Goal: Task Accomplishment & Management: Manage account settings

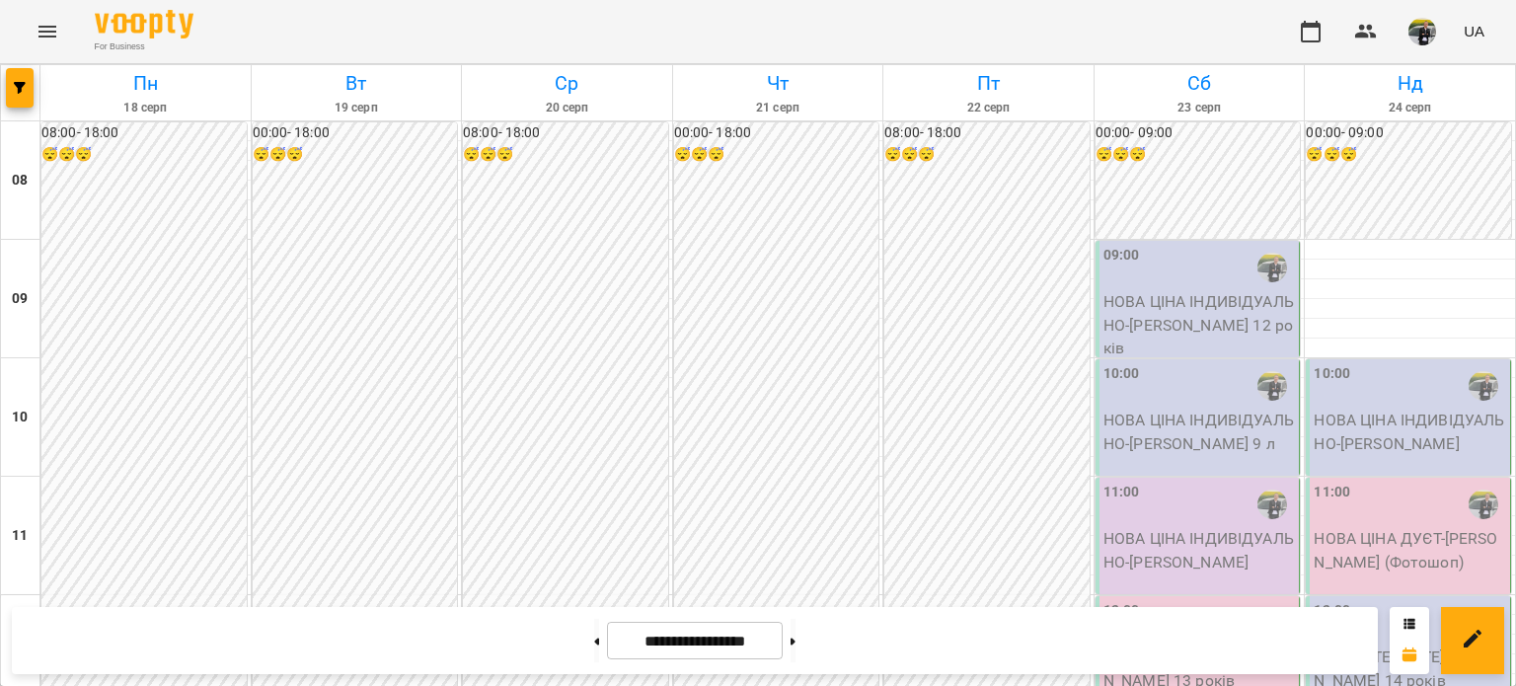
scroll to position [1184, 0]
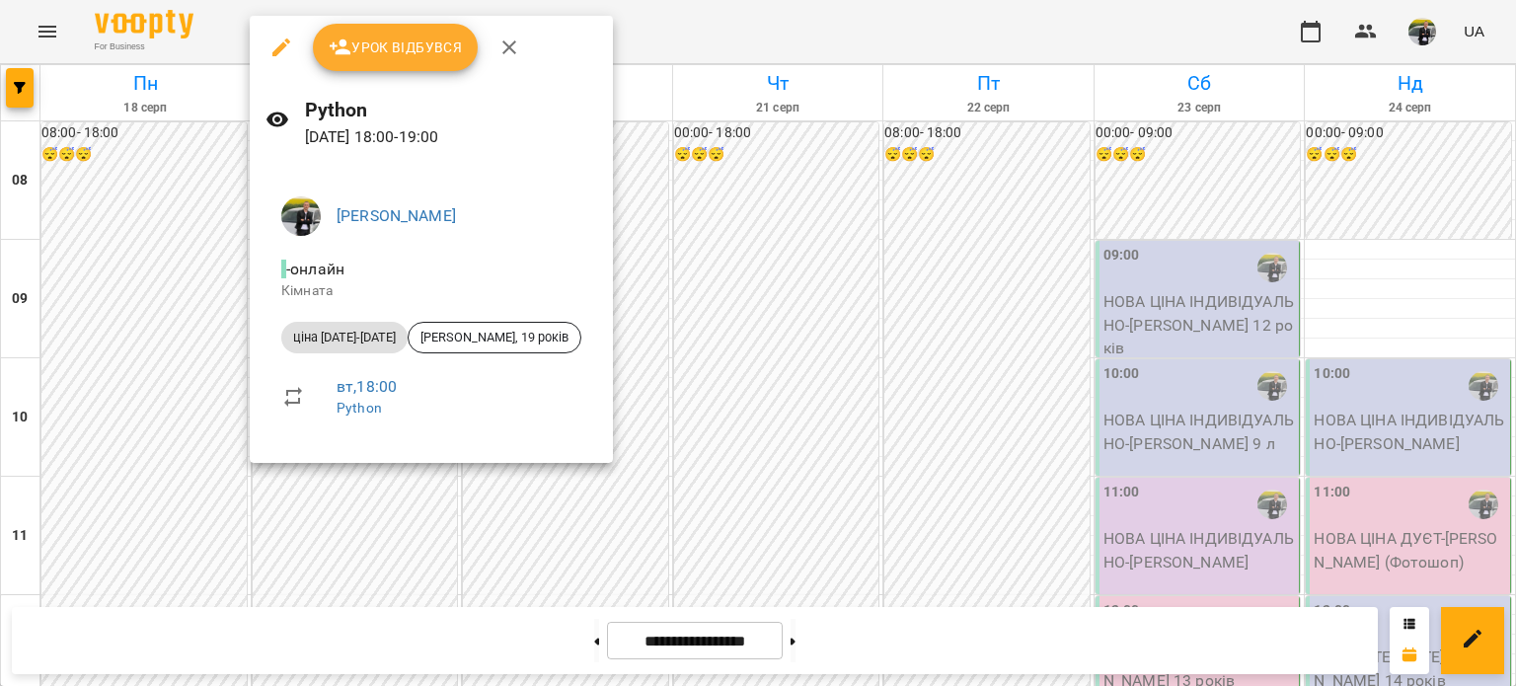
click at [375, 42] on span "Урок відбувся" at bounding box center [396, 48] width 134 height 24
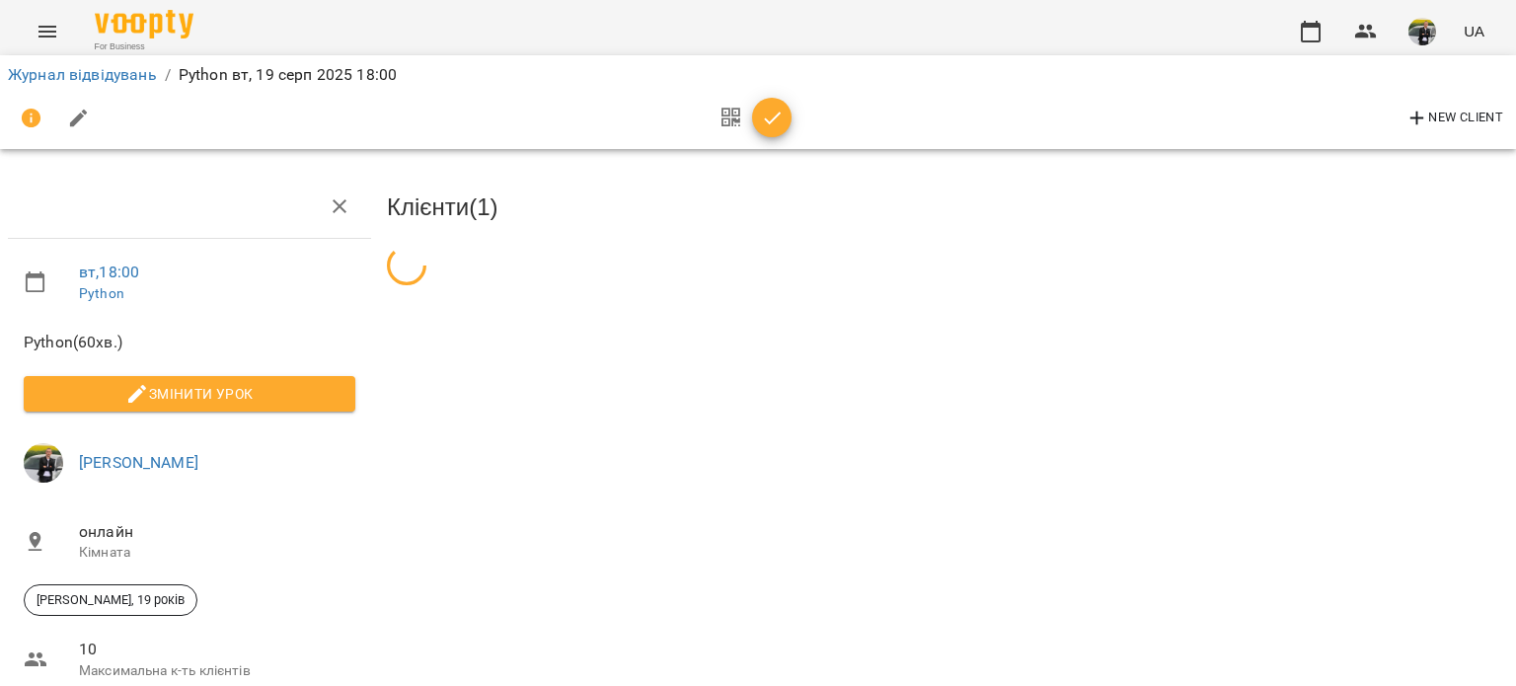
click at [1332, 10] on div "UA" at bounding box center [1389, 31] width 205 height 51
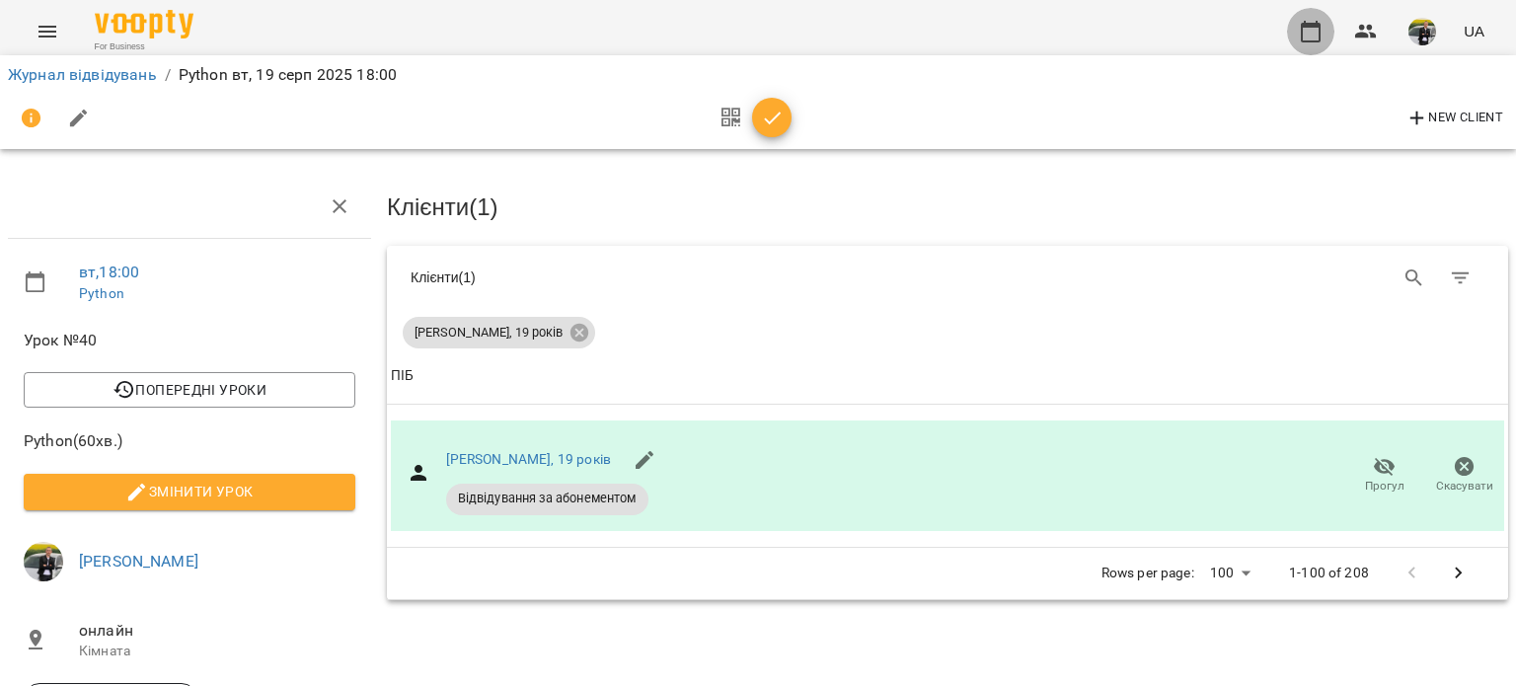
click at [1324, 23] on button "button" at bounding box center [1310, 31] width 47 height 47
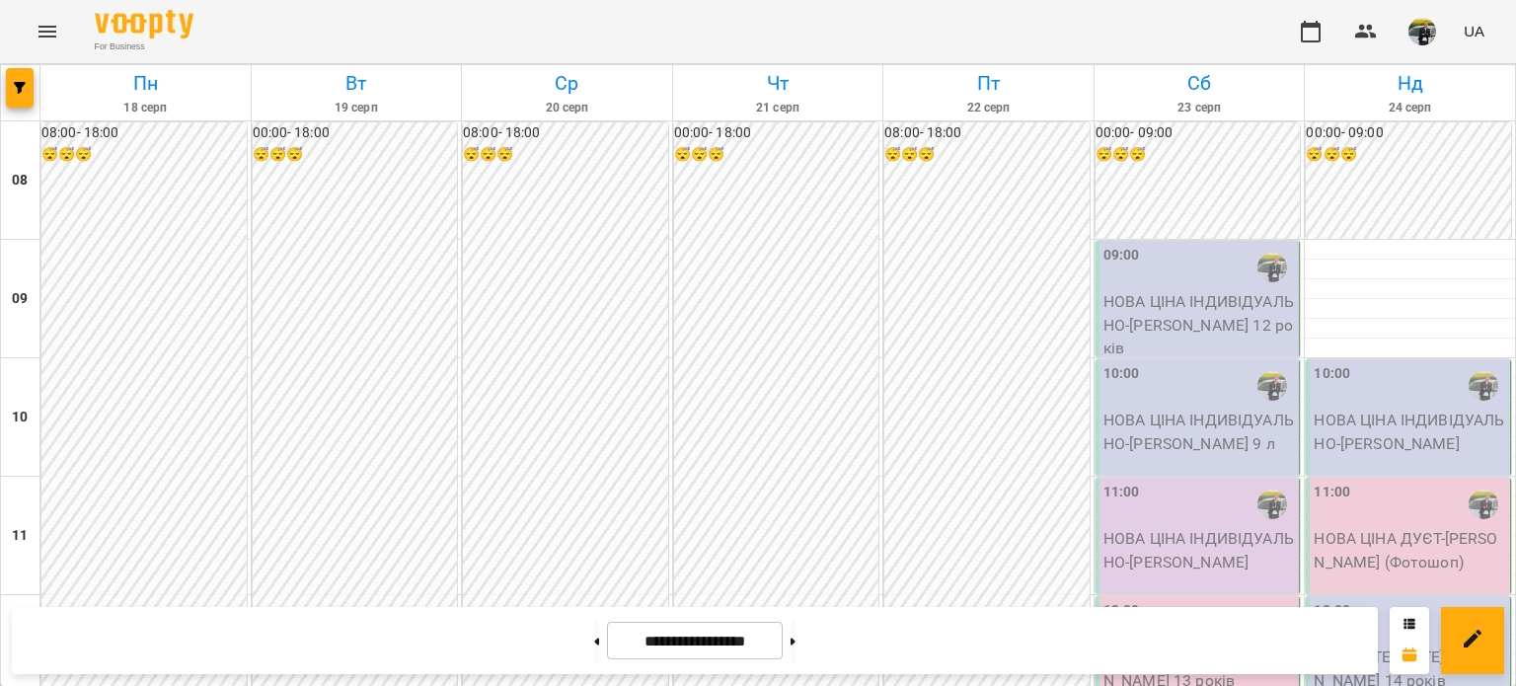
scroll to position [1283, 0]
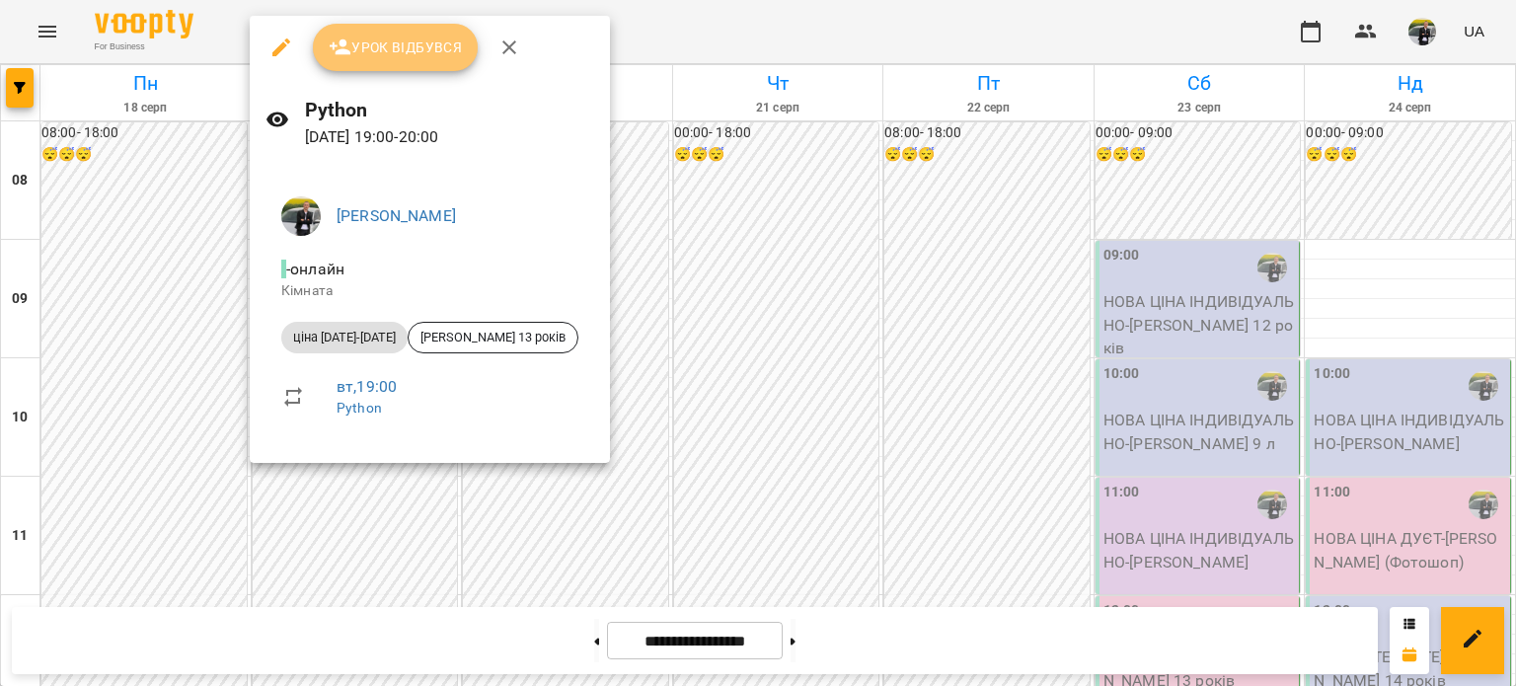
click at [379, 62] on button "Урок відбувся" at bounding box center [396, 47] width 166 height 47
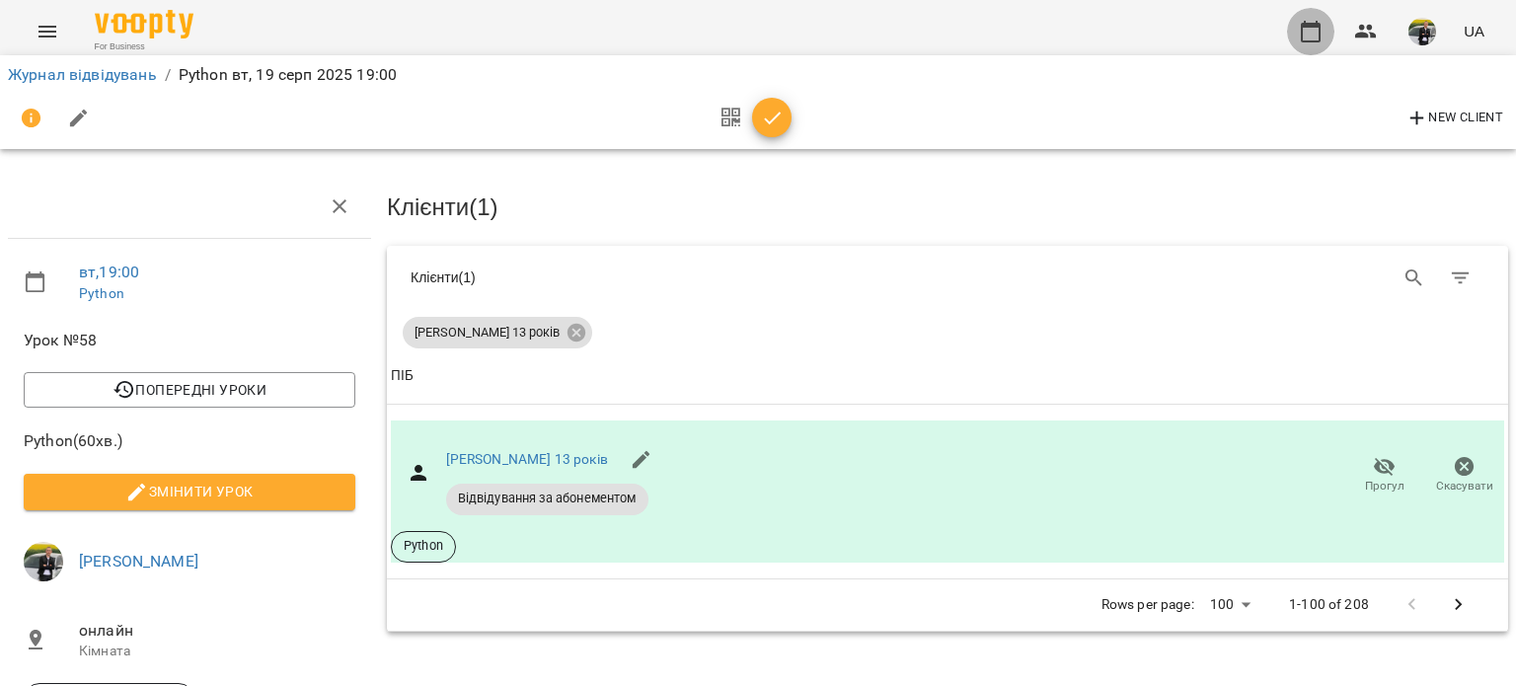
click at [1318, 38] on icon "button" at bounding box center [1311, 32] width 24 height 24
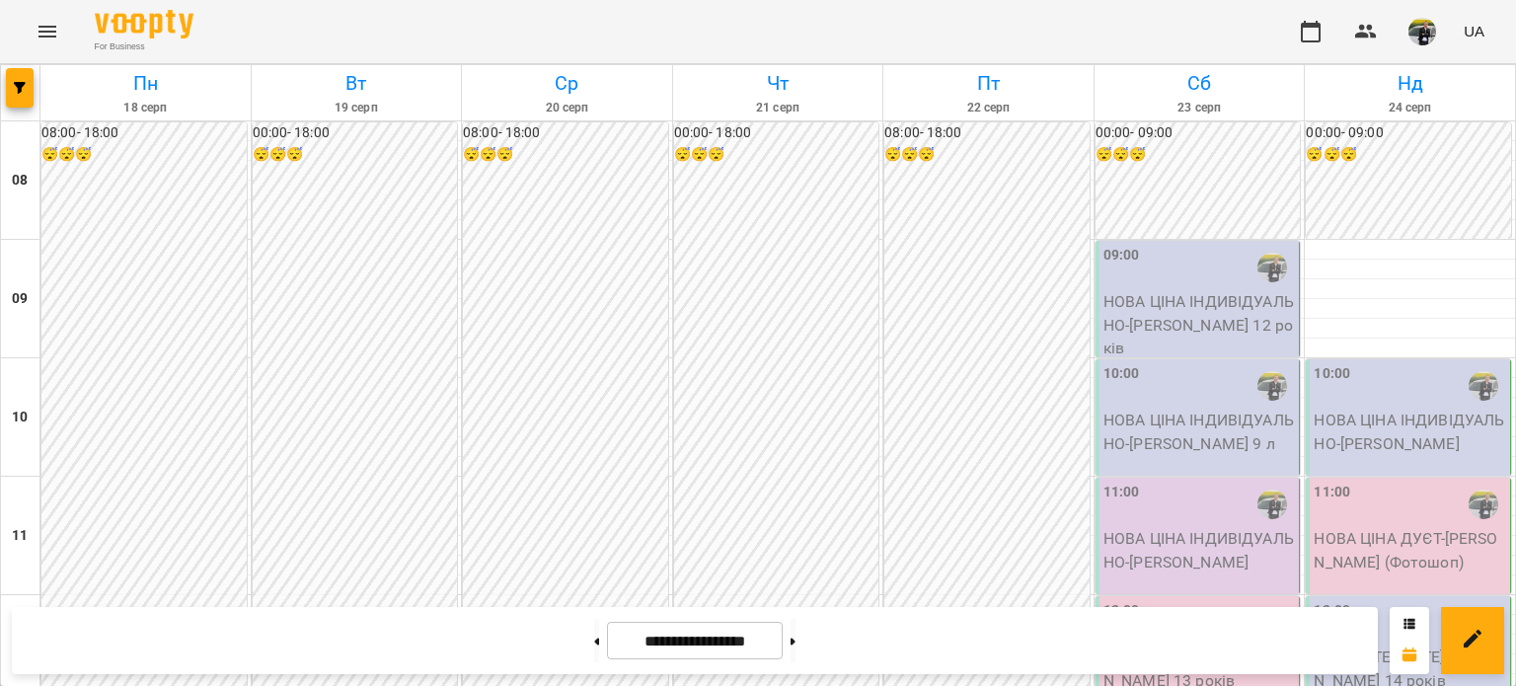
scroll to position [1381, 0]
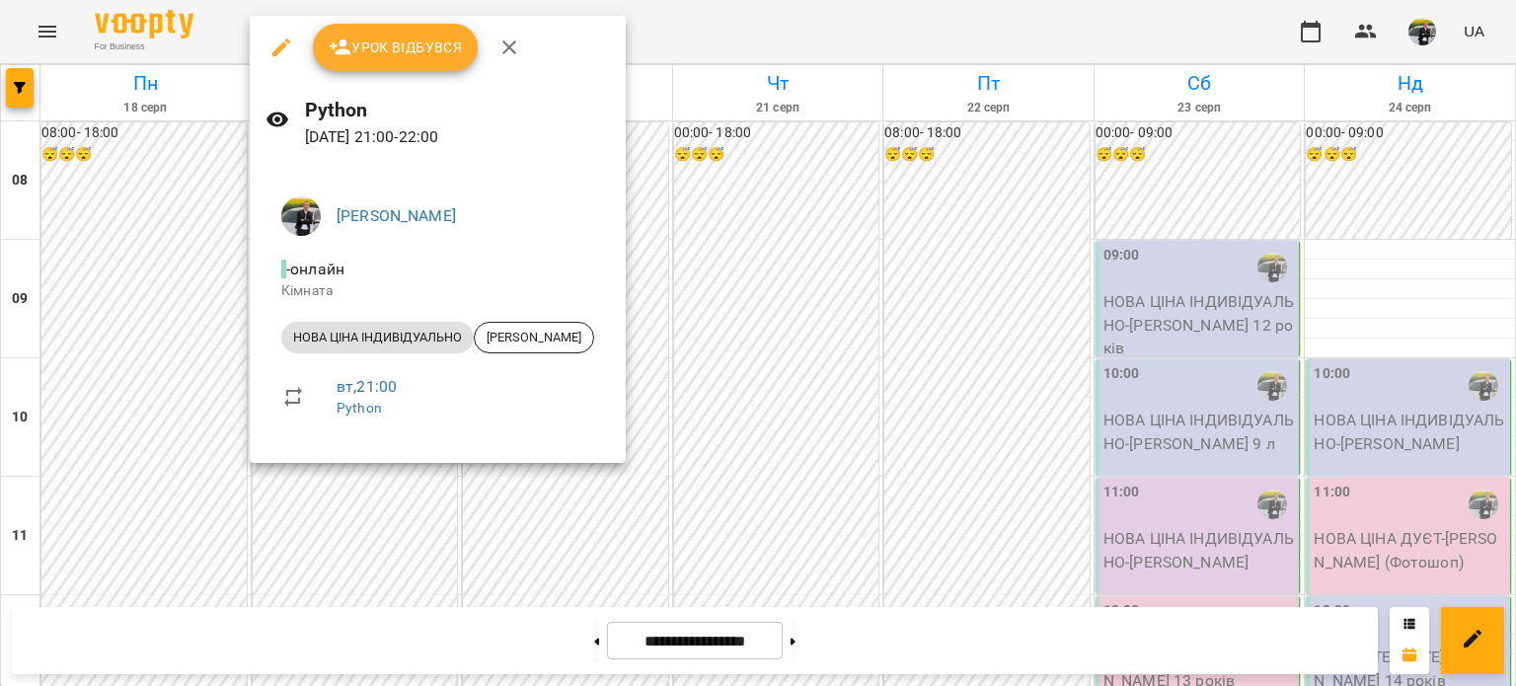
click at [391, 42] on span "Урок відбувся" at bounding box center [396, 48] width 134 height 24
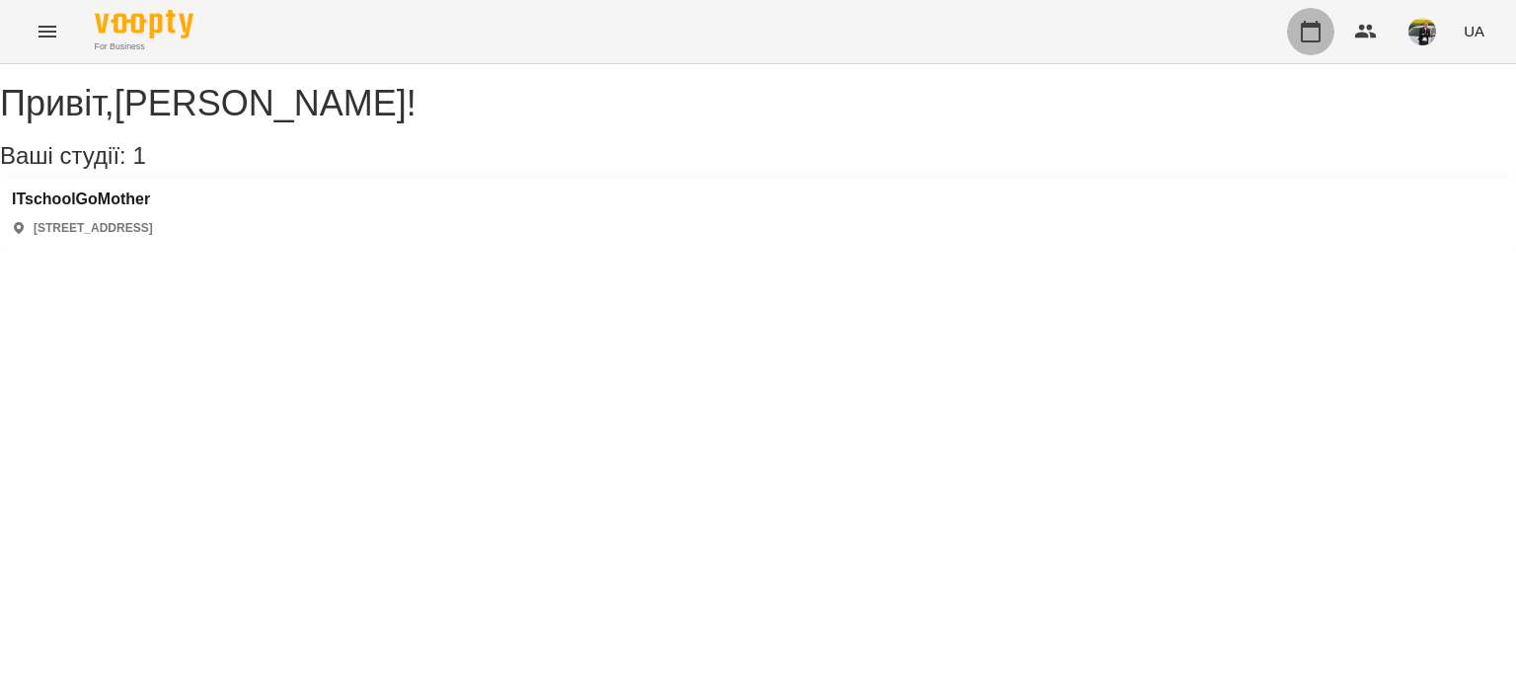
click at [1302, 42] on button "button" at bounding box center [1310, 31] width 47 height 47
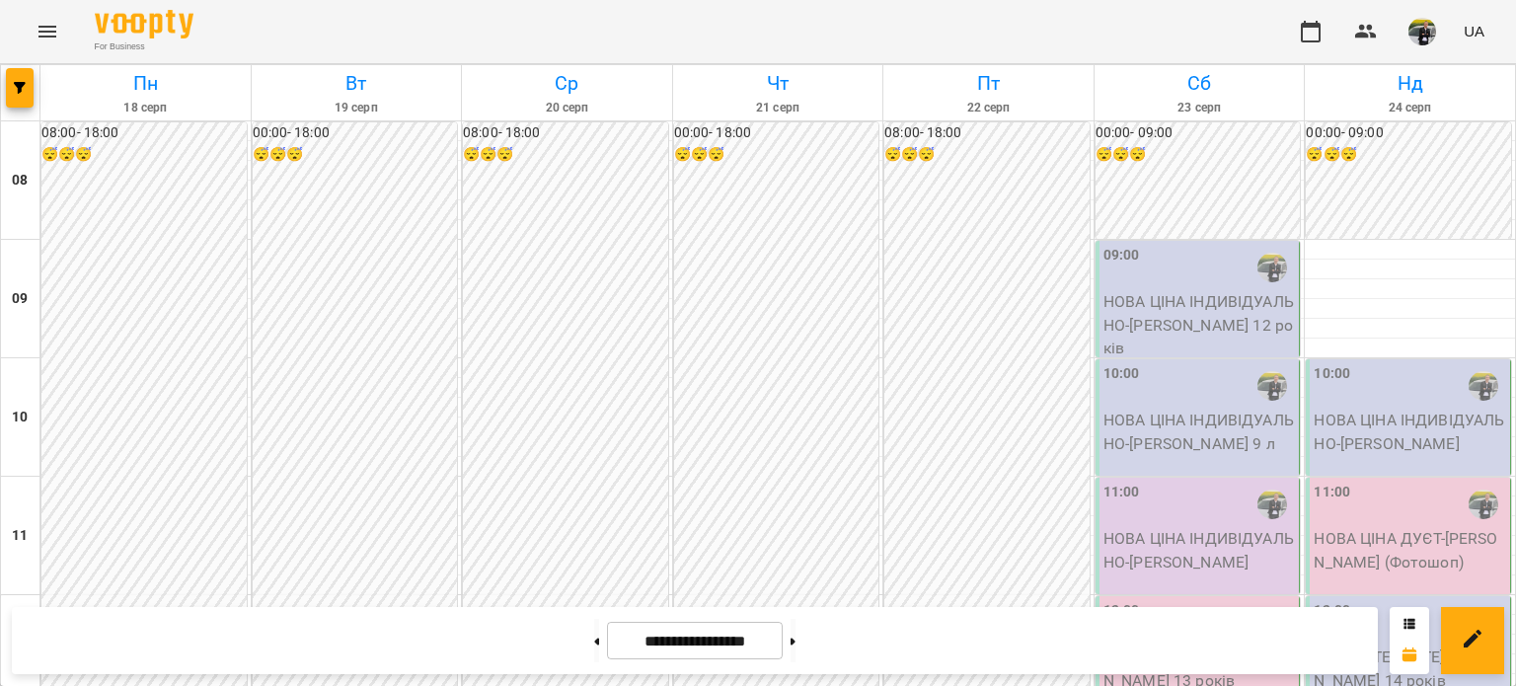
scroll to position [1184, 0]
